Goal: Find specific page/section: Find specific page/section

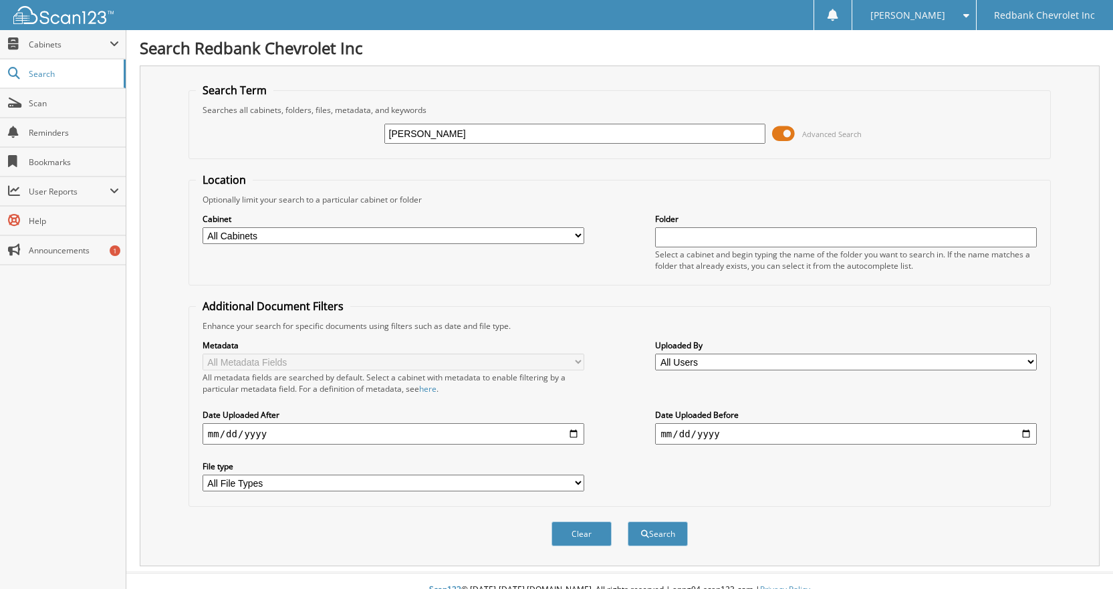
type input "[PERSON_NAME]"
click at [628, 521] on button "Search" at bounding box center [658, 533] width 60 height 25
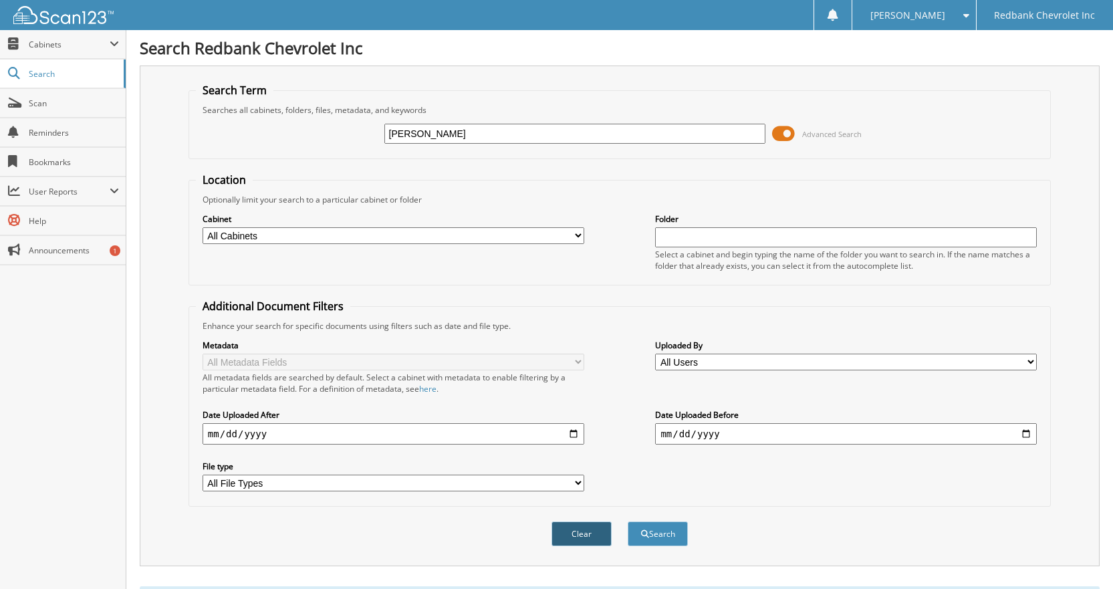
click at [577, 536] on button "Clear" at bounding box center [581, 533] width 60 height 25
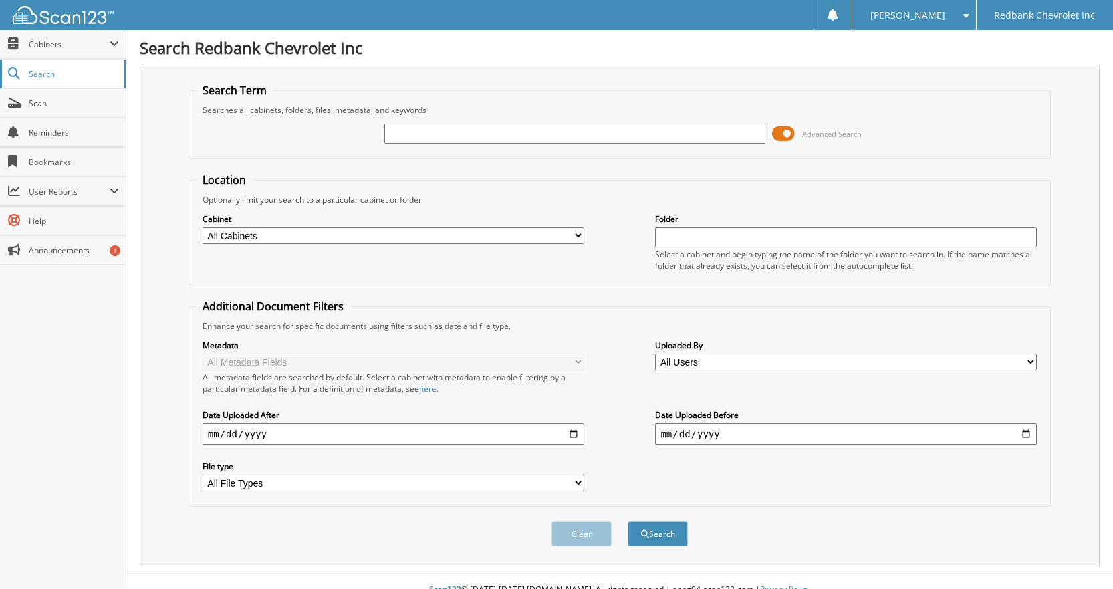
click at [43, 66] on link "Search" at bounding box center [63, 73] width 126 height 29
click at [259, 238] on select "All Cabinets CAR DEALS PARTS SERVICE RO Needs Filing" at bounding box center [394, 235] width 382 height 17
select select "40713"
click at [203, 227] on select "All Cabinets CAR DEALS PARTS SERVICE RO Needs Filing" at bounding box center [394, 235] width 382 height 17
click at [551, 129] on input "text" at bounding box center [575, 134] width 382 height 20
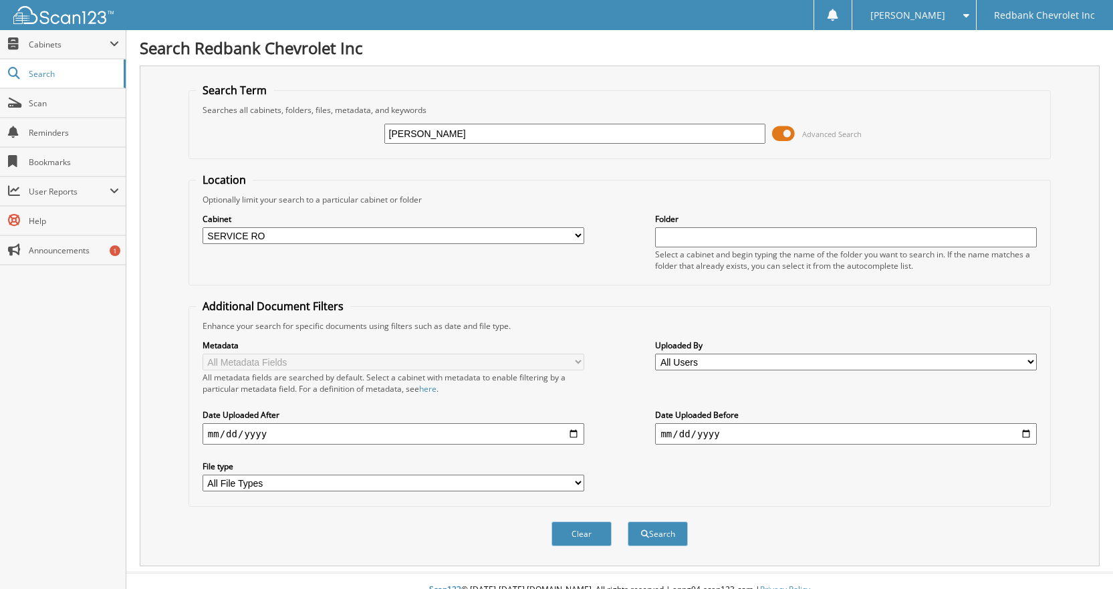
type input "[PERSON_NAME]"
click at [628, 521] on button "Search" at bounding box center [658, 533] width 60 height 25
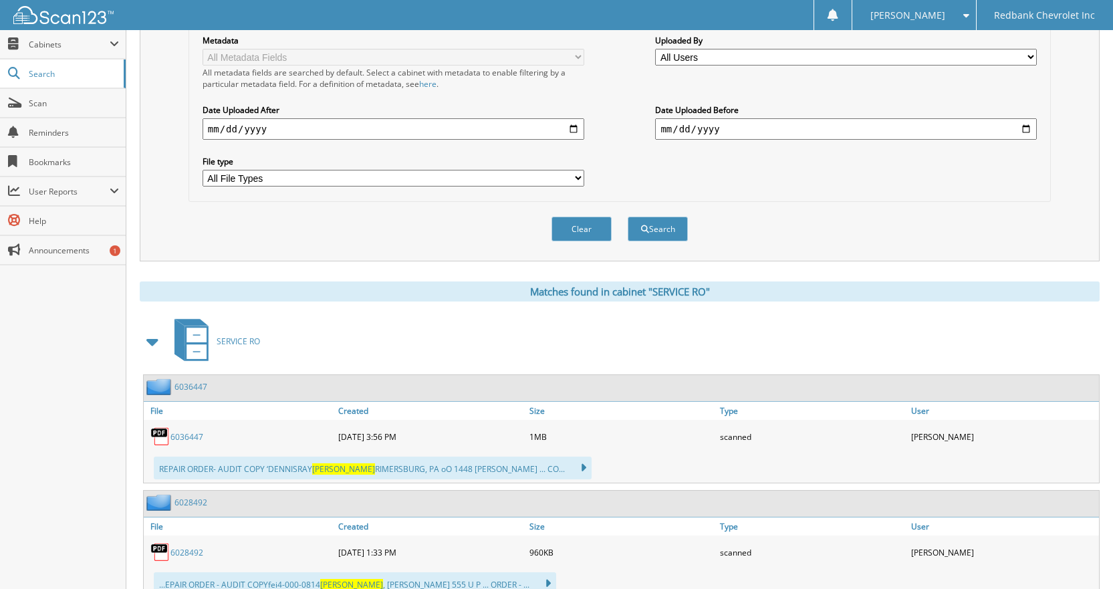
scroll to position [356, 0]
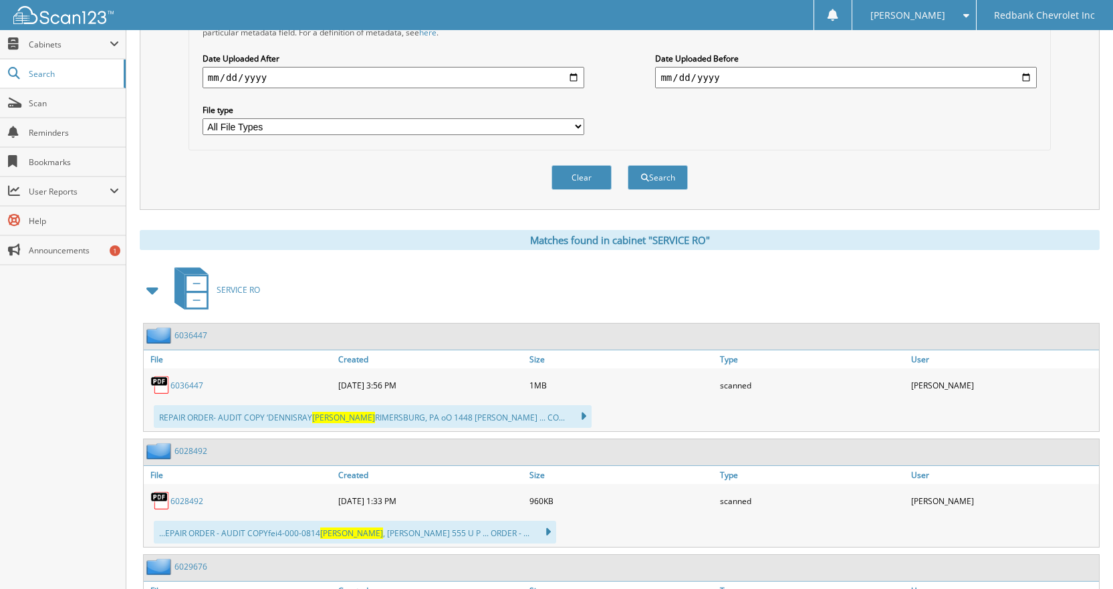
click at [185, 384] on link "6036447" at bounding box center [186, 385] width 33 height 11
